Goal: Check status: Check status

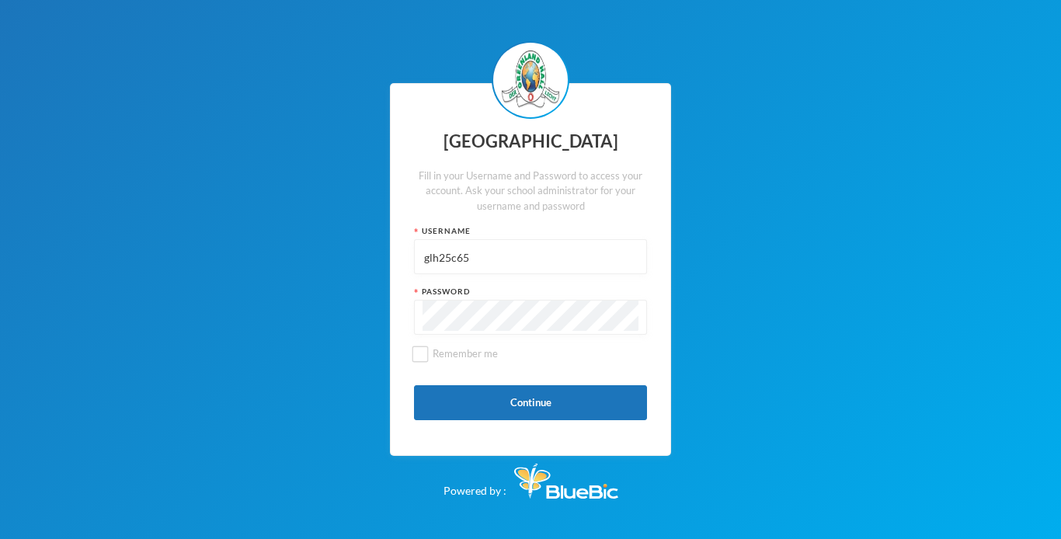
click at [468, 396] on button "Continue" at bounding box center [530, 402] width 233 height 35
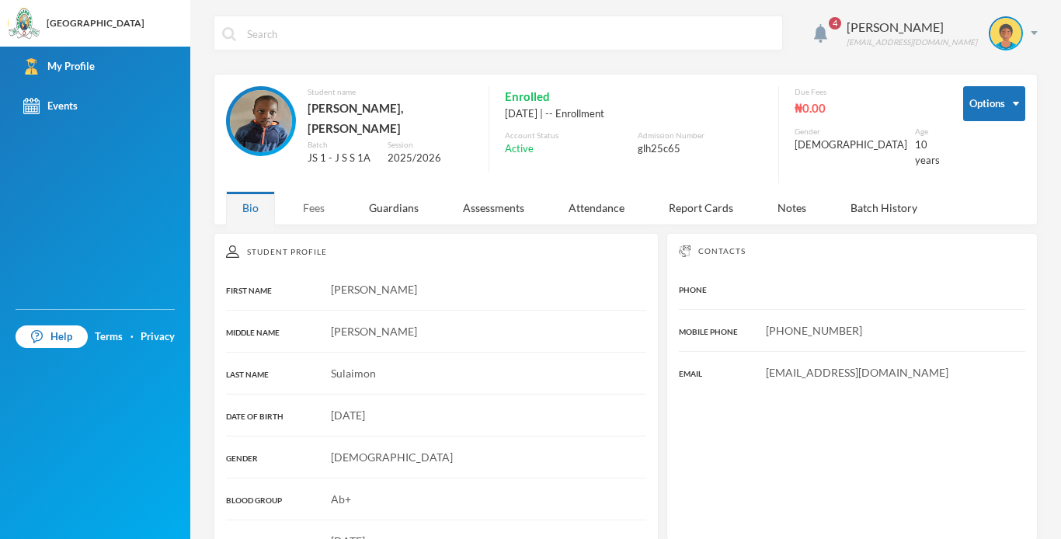
click at [319, 202] on div "Fees" at bounding box center [314, 207] width 54 height 33
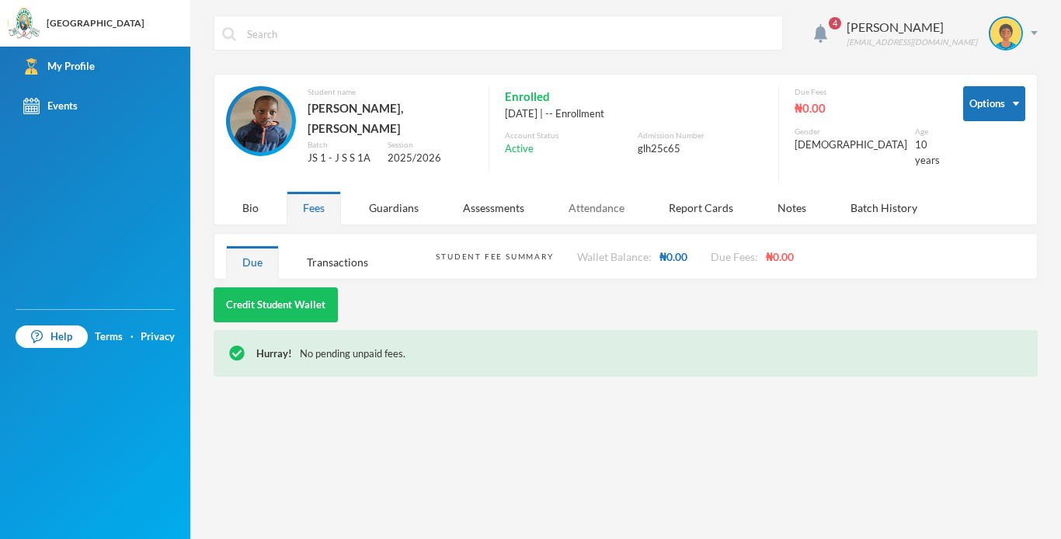
click at [598, 194] on div "Attendance" at bounding box center [596, 207] width 89 height 33
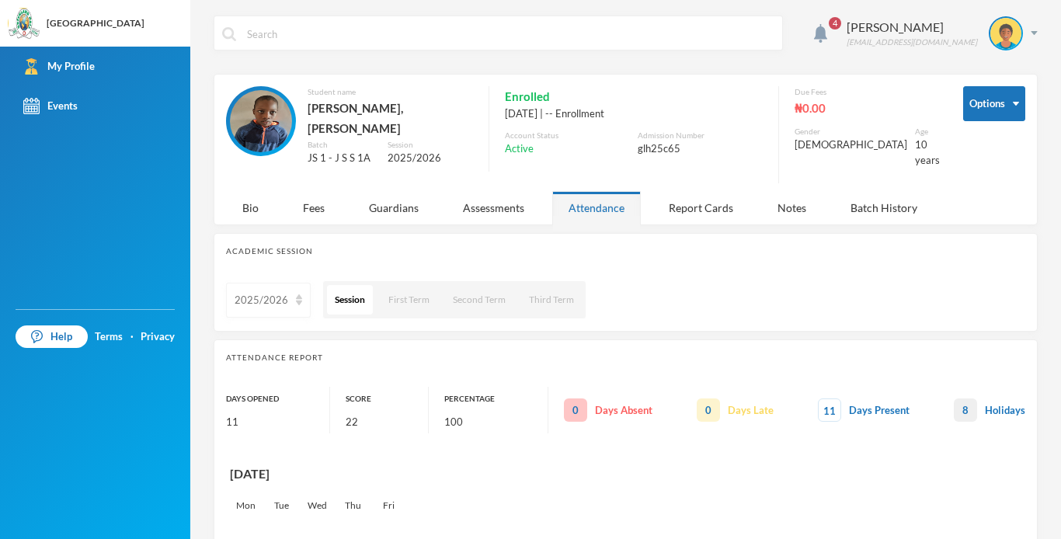
click at [298, 294] on img at bounding box center [299, 299] width 6 height 11
click at [288, 339] on ul "2025/2026" at bounding box center [267, 323] width 82 height 31
click at [252, 202] on div "Bio" at bounding box center [250, 207] width 49 height 33
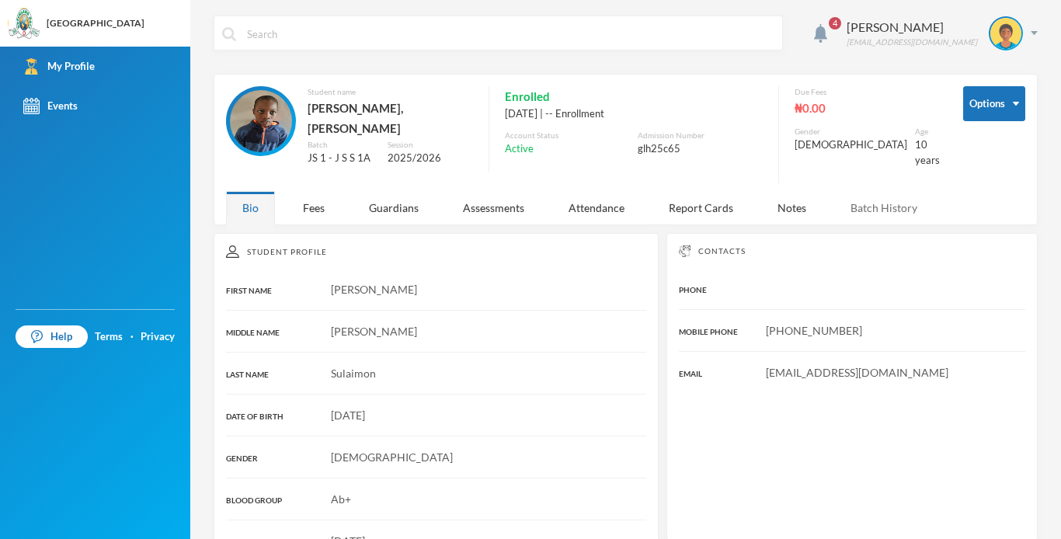
click at [906, 200] on div "Batch History" at bounding box center [884, 207] width 99 height 33
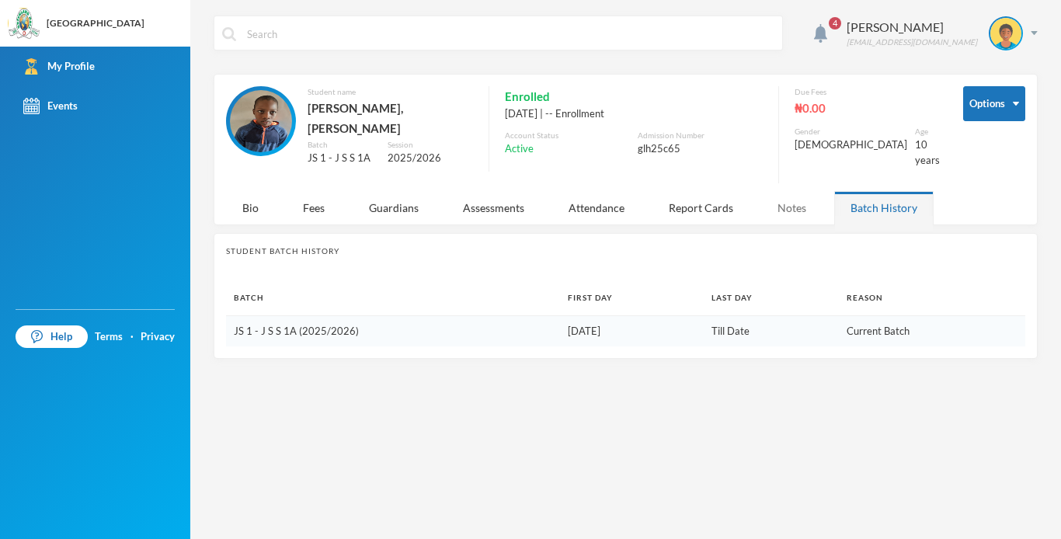
click at [800, 193] on div "Notes" at bounding box center [791, 207] width 61 height 33
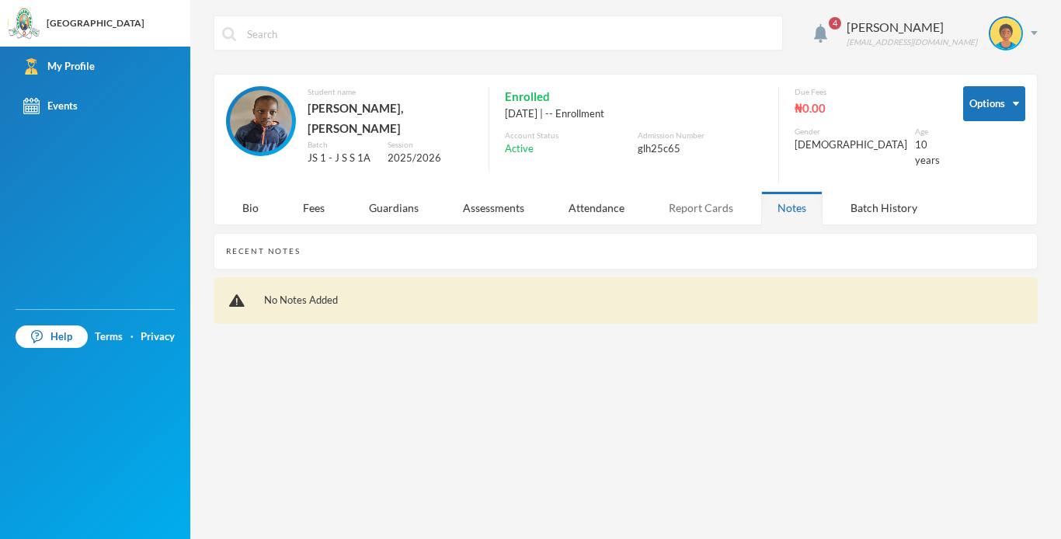
click at [729, 204] on div "Report Cards" at bounding box center [701, 207] width 97 height 33
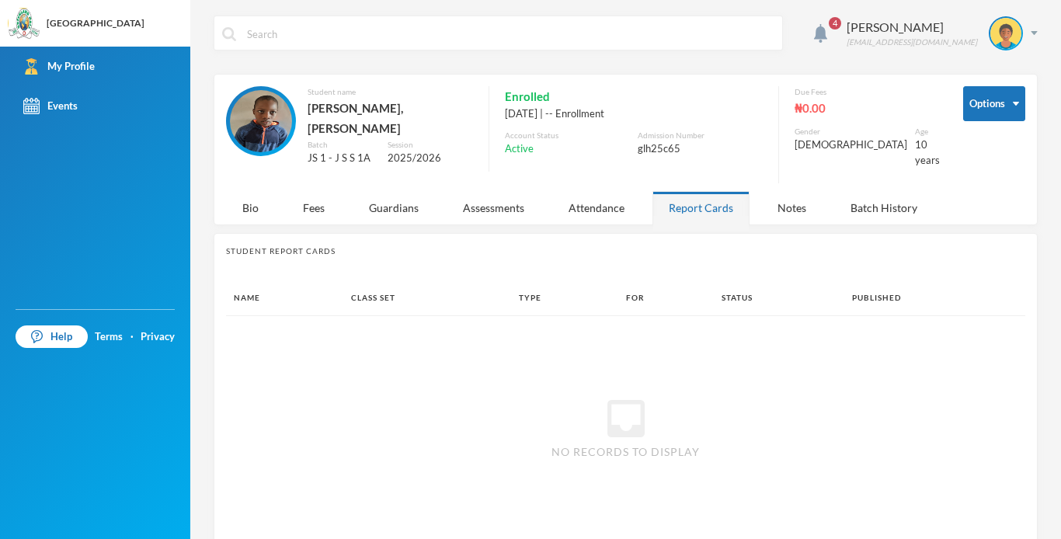
click at [729, 204] on div "Report Cards" at bounding box center [701, 207] width 97 height 33
click at [606, 205] on div "Attendance" at bounding box center [596, 207] width 89 height 33
